Goal: Transaction & Acquisition: Book appointment/travel/reservation

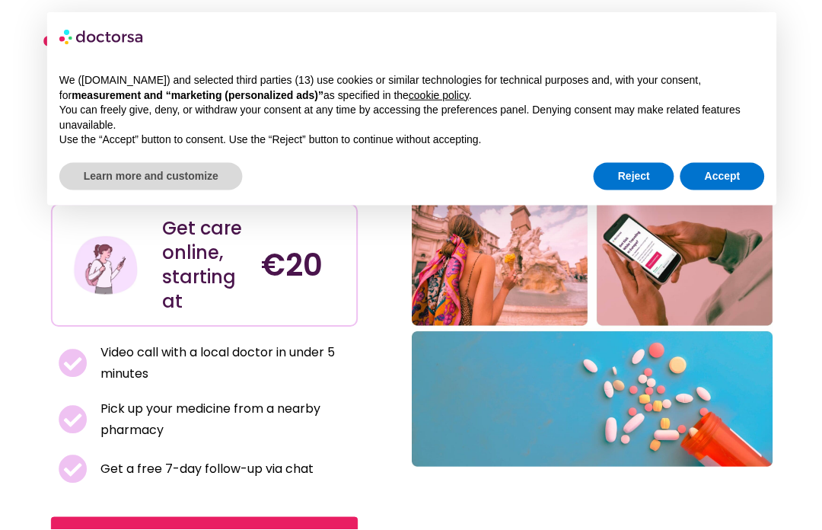
scroll to position [72, 0]
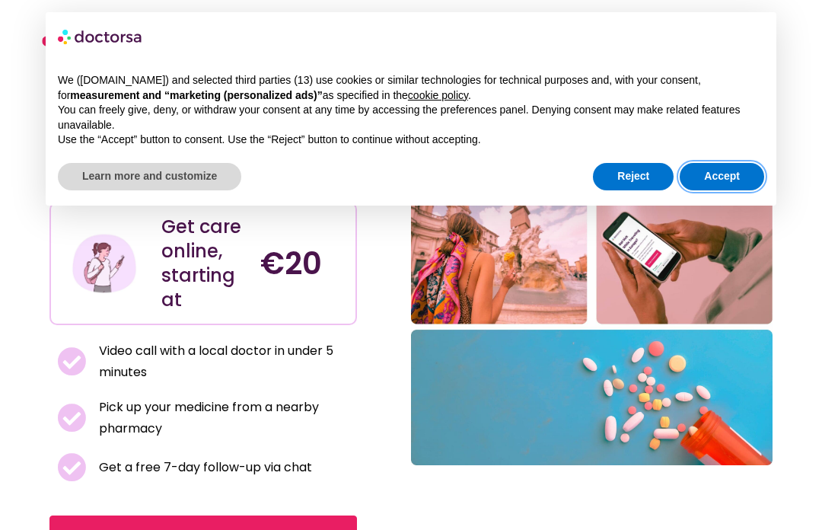
click at [734, 177] on button "Accept" at bounding box center [722, 176] width 85 height 27
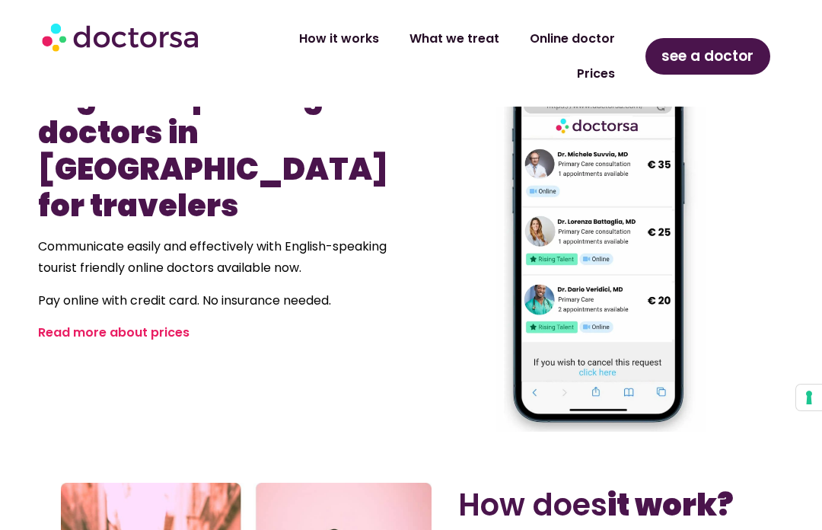
scroll to position [991, 0]
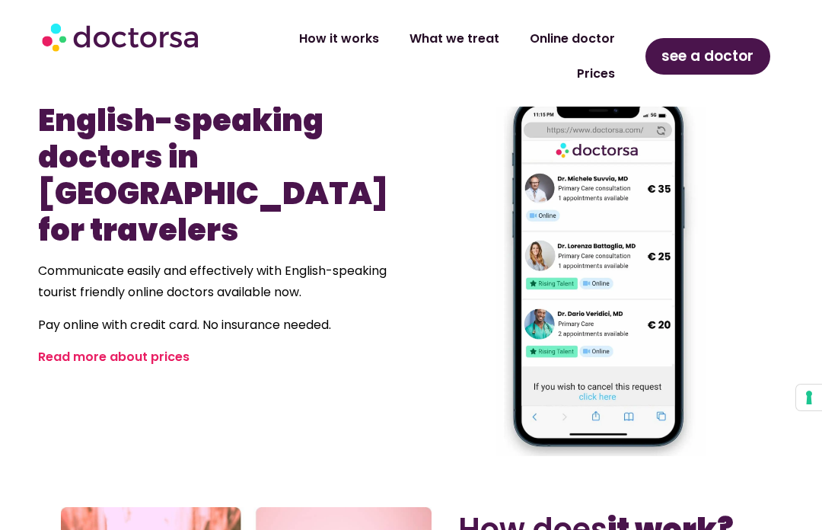
click at [163, 348] on link "Read more about prices" at bounding box center [114, 357] width 152 height 18
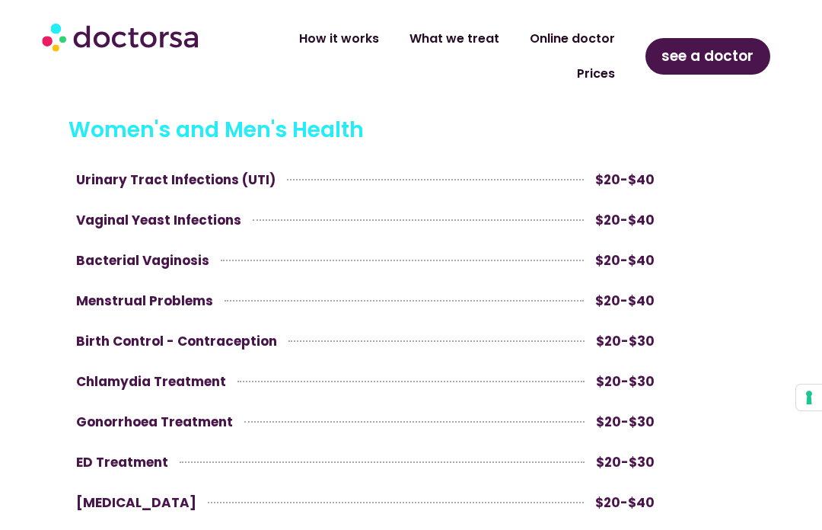
scroll to position [752, 0]
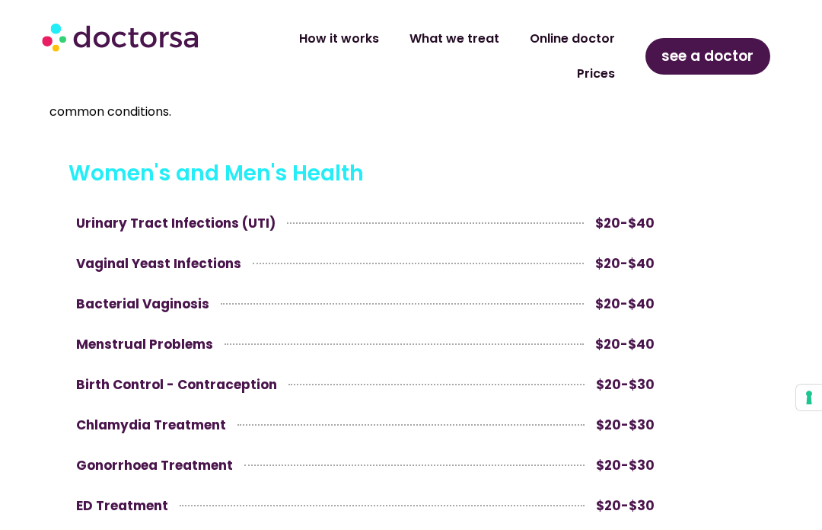
click at [362, 29] on link "How it works" at bounding box center [339, 38] width 110 height 35
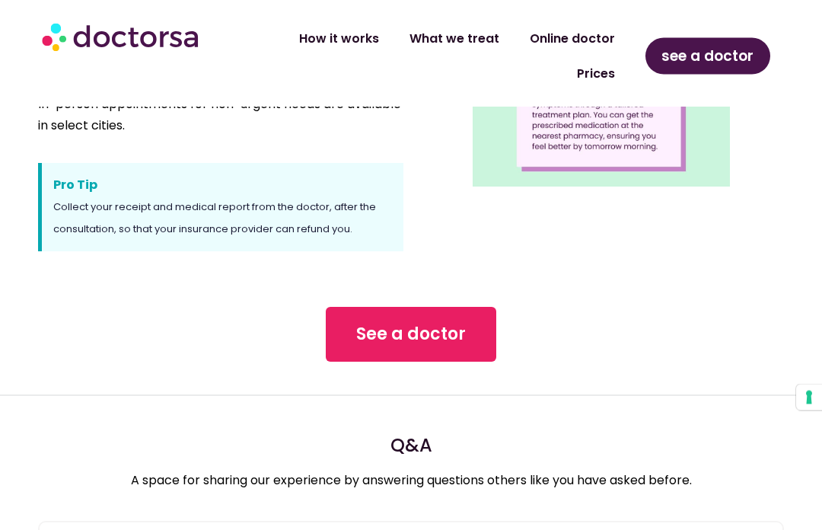
scroll to position [1262, 0]
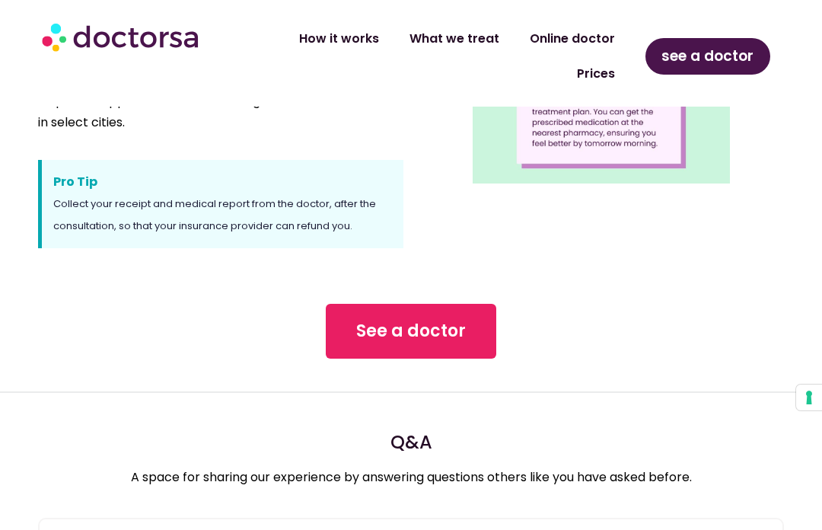
click at [413, 328] on span "See a doctor" at bounding box center [411, 331] width 110 height 24
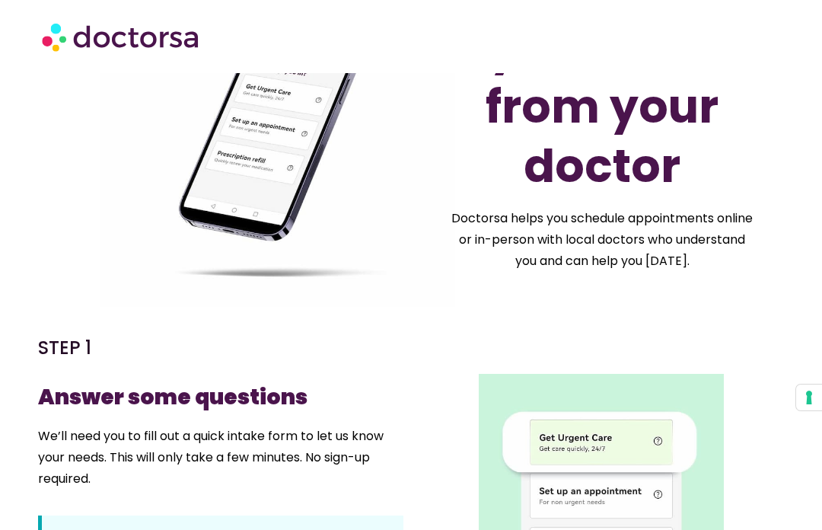
scroll to position [0, 0]
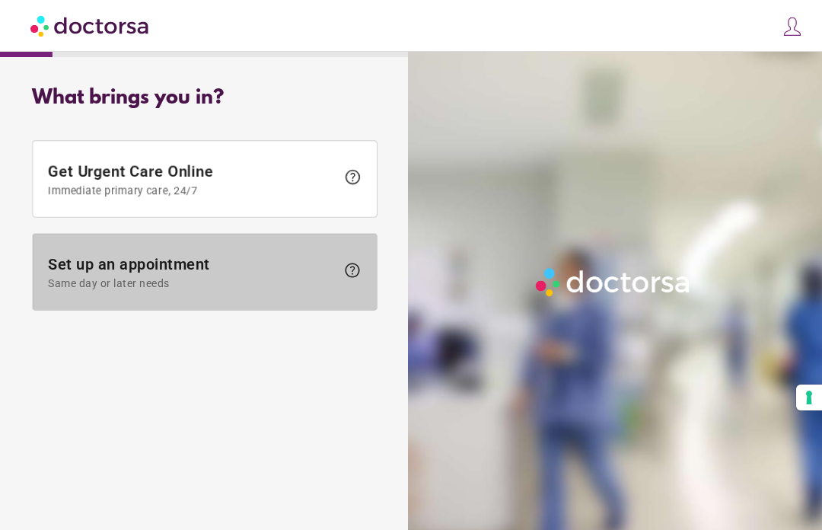
click at [171, 276] on span "Set up an appointment Same day or later needs" at bounding box center [192, 272] width 288 height 34
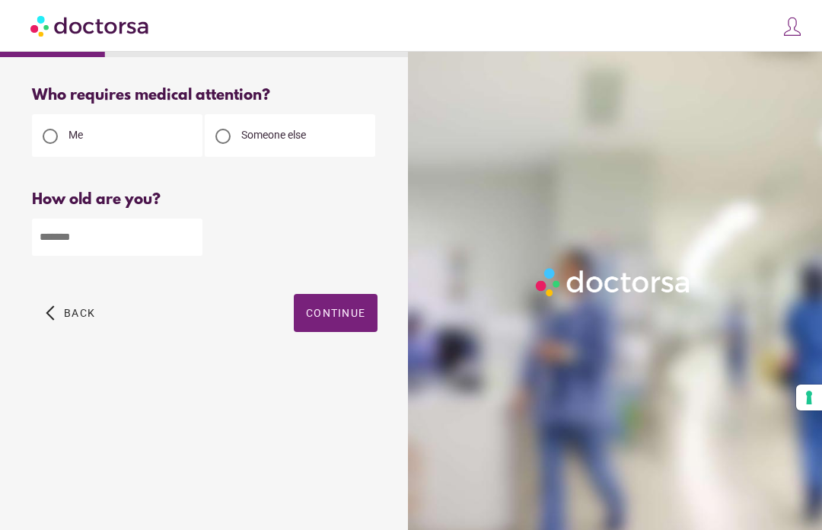
click at [228, 139] on div at bounding box center [222, 136] width 15 height 15
click at [97, 243] on input "number" at bounding box center [117, 237] width 171 height 37
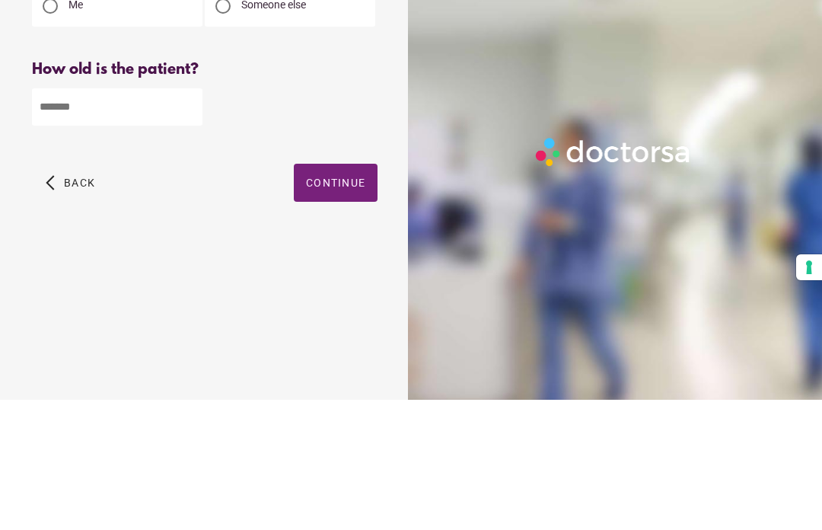
type input "**"
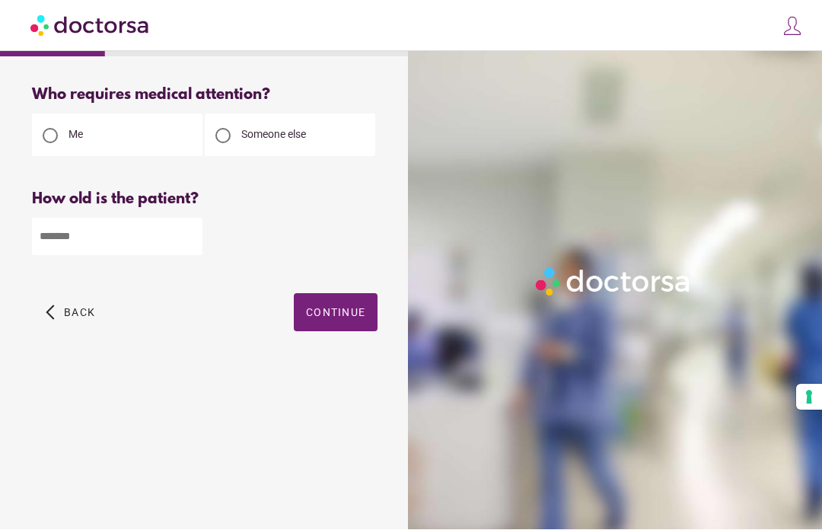
click at [346, 307] on span "Continue" at bounding box center [335, 313] width 59 height 12
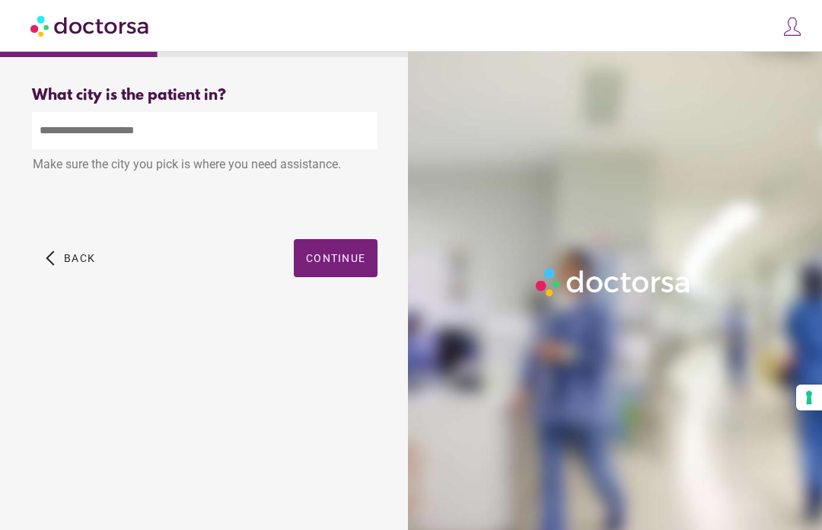
click at [189, 132] on input "text" at bounding box center [205, 130] width 346 height 37
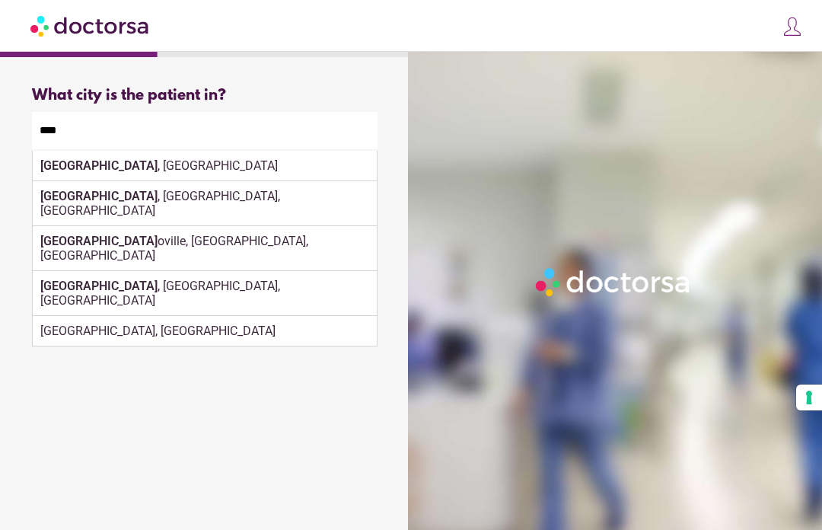
click at [94, 151] on div "Rome , Italy" at bounding box center [205, 166] width 344 height 30
type input "**********"
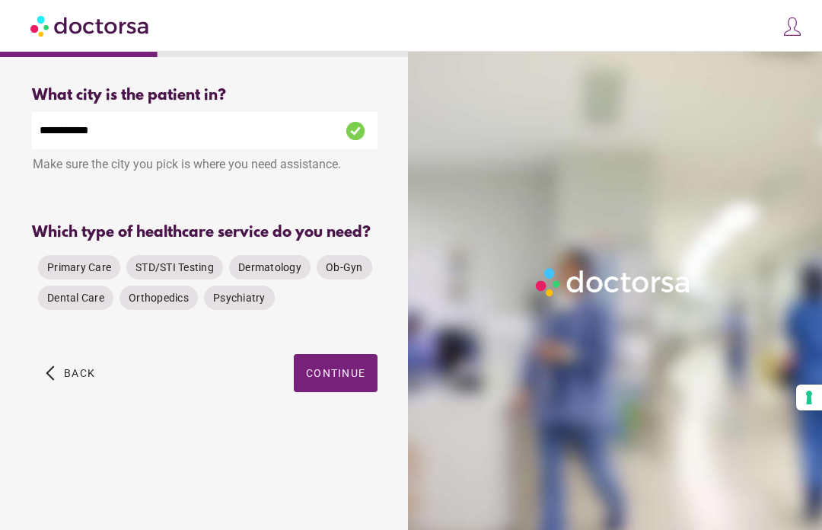
click at [85, 261] on span "Primary Care" at bounding box center [79, 267] width 64 height 12
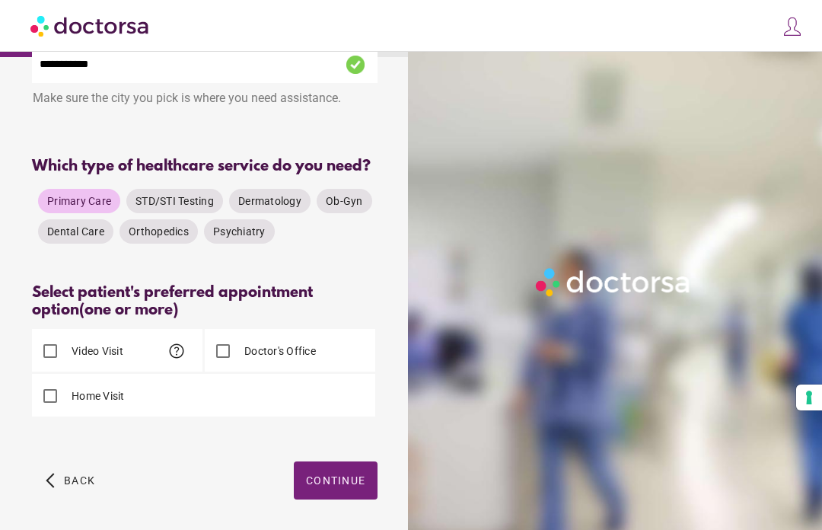
scroll to position [94, 0]
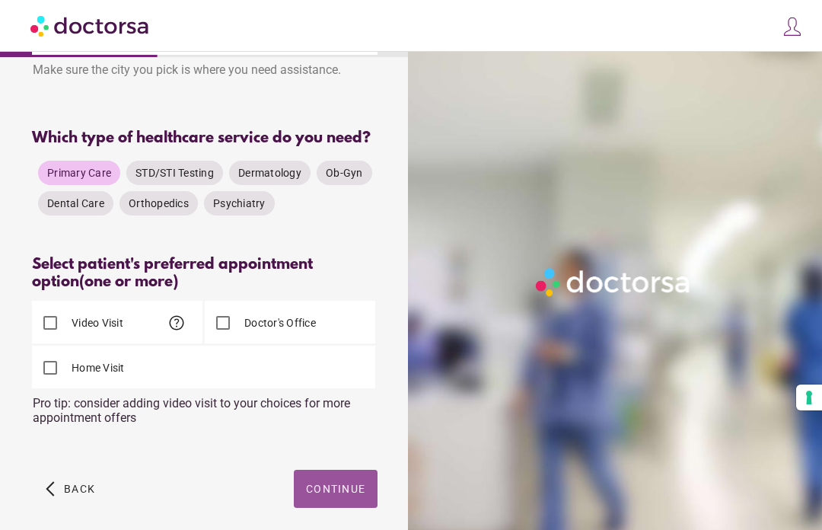
click at [343, 495] on span "Continue" at bounding box center [335, 489] width 59 height 12
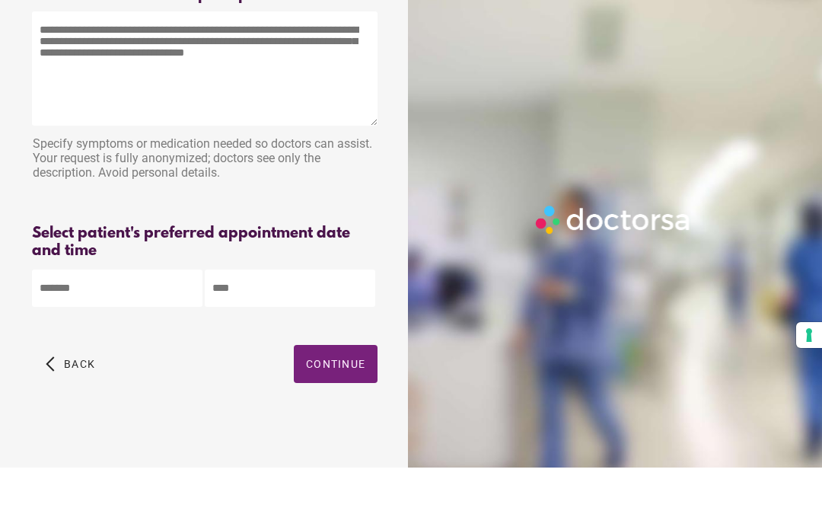
scroll to position [53, 0]
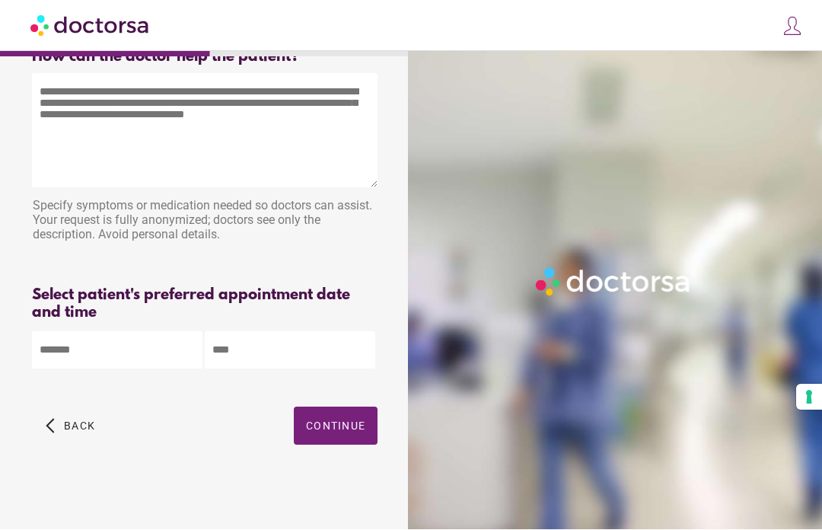
click at [134, 343] on body "**********" at bounding box center [411, 246] width 822 height 568
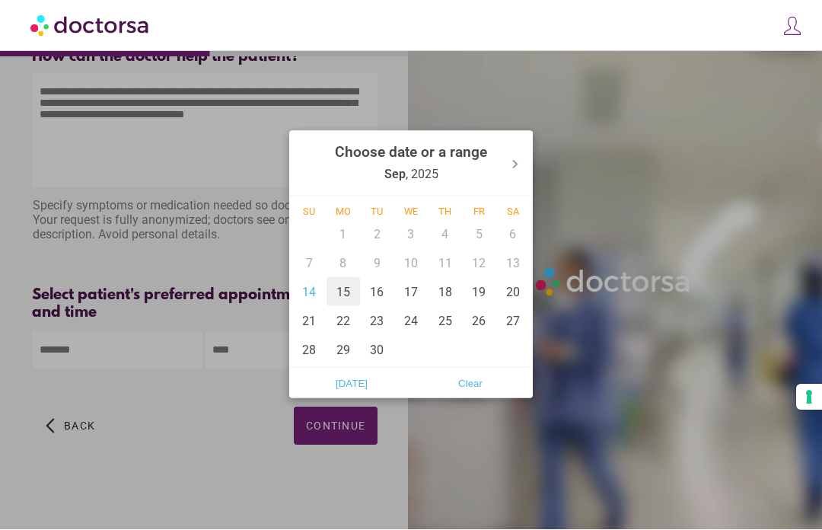
click at [346, 302] on div "15" at bounding box center [344, 292] width 34 height 29
type input "******"
click at [451, 478] on div at bounding box center [411, 265] width 822 height 530
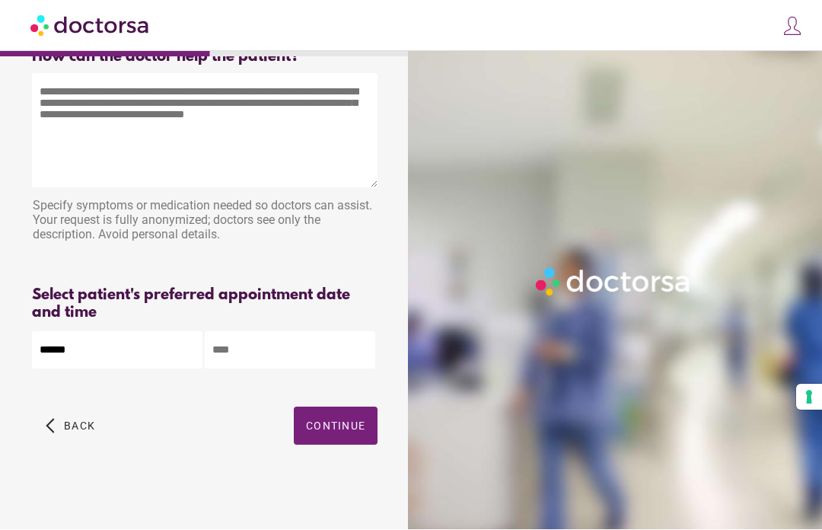
click at [318, 340] on input "text" at bounding box center [290, 350] width 171 height 37
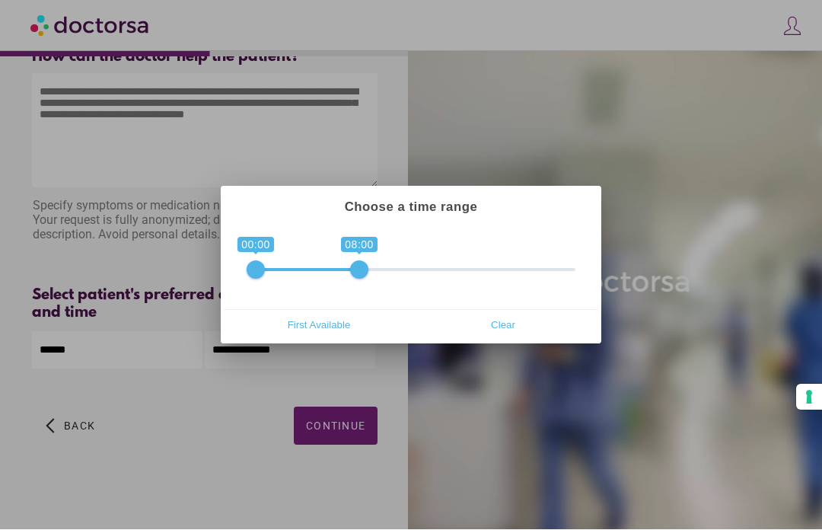
type input "**********"
click at [503, 327] on span "Clear" at bounding box center [503, 325] width 175 height 23
click at [445, 470] on div at bounding box center [411, 265] width 822 height 530
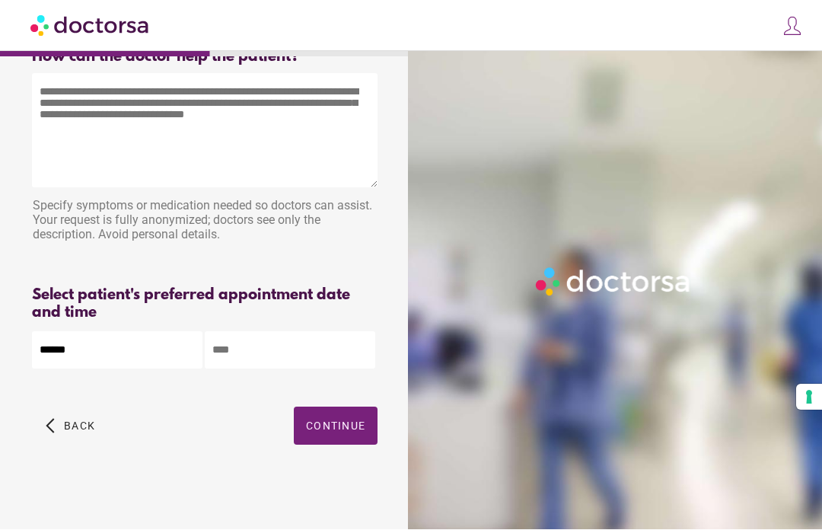
scroll to position [0, 0]
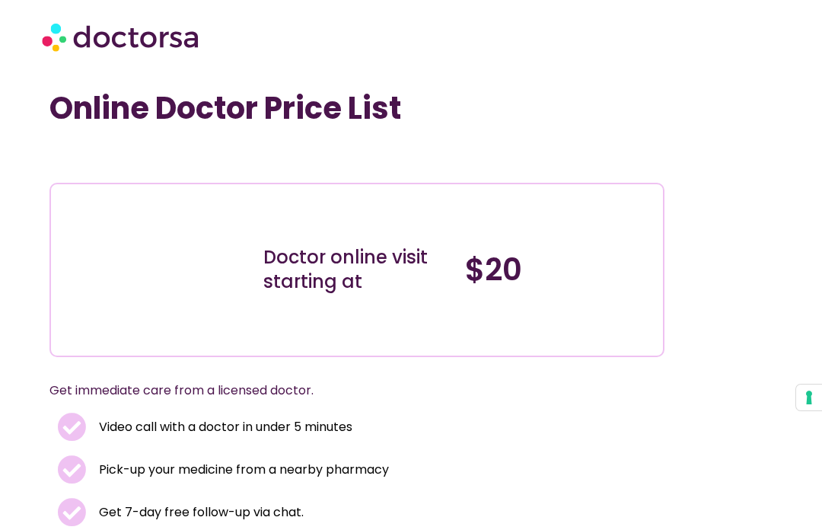
scroll to position [806, 0]
